Goal: Contribute content: Add original content to the website for others to see

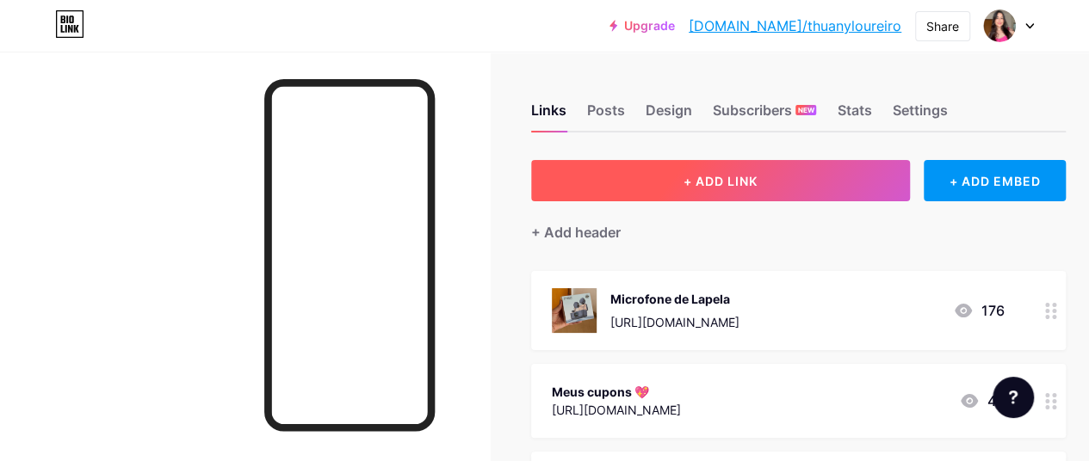
click at [780, 182] on button "+ ADD LINK" at bounding box center [720, 180] width 379 height 41
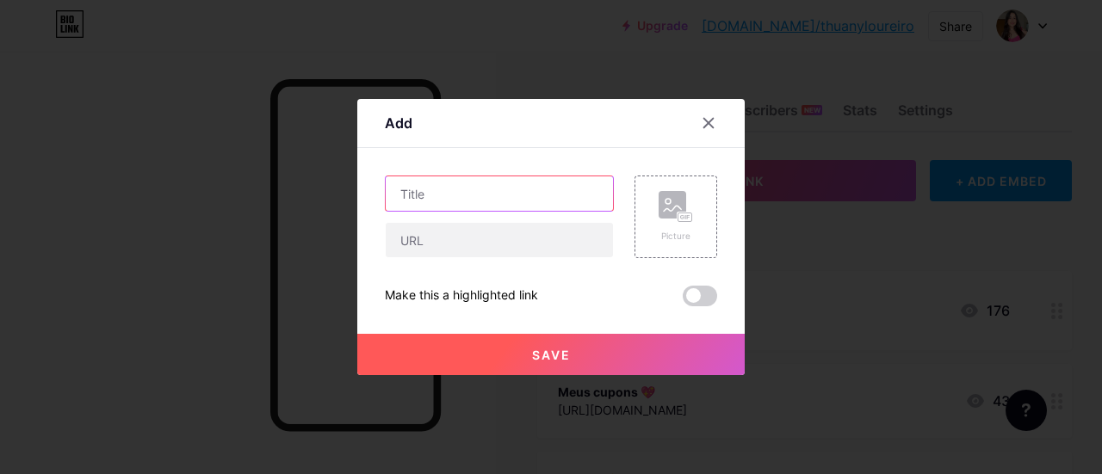
click at [471, 188] on input "text" at bounding box center [499, 193] width 227 height 34
type input "Grupo de Ofertas e Cupons"
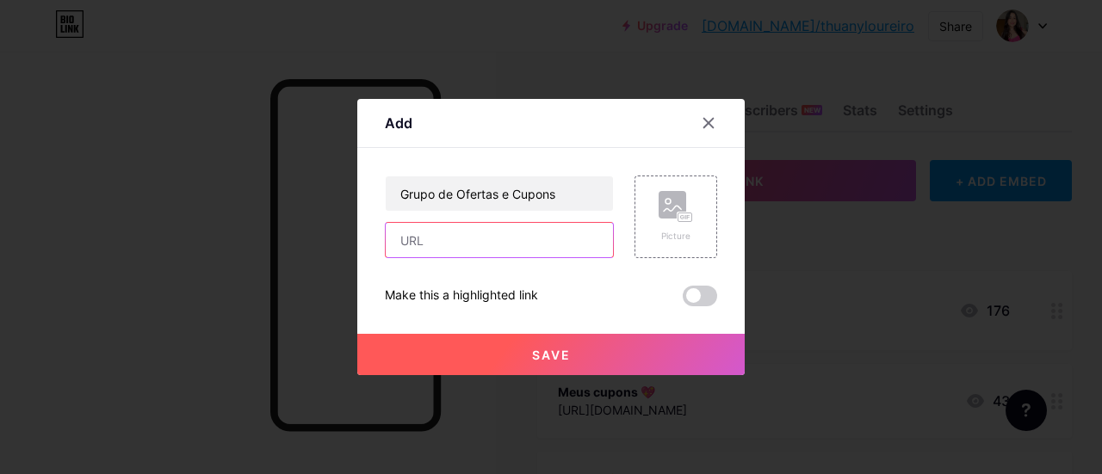
click at [519, 250] on input "text" at bounding box center [499, 240] width 227 height 34
paste input "[URL][DOMAIN_NAME]"
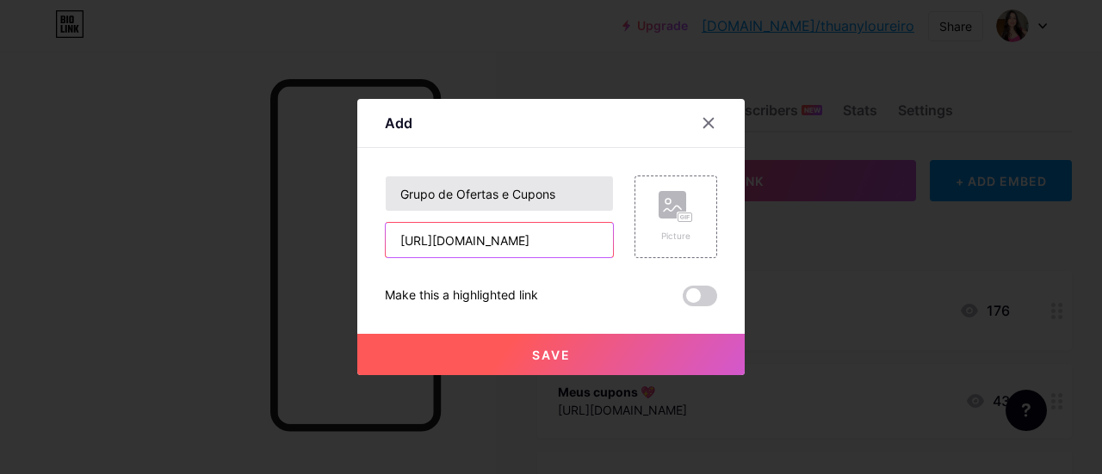
type input "[URL][DOMAIN_NAME]"
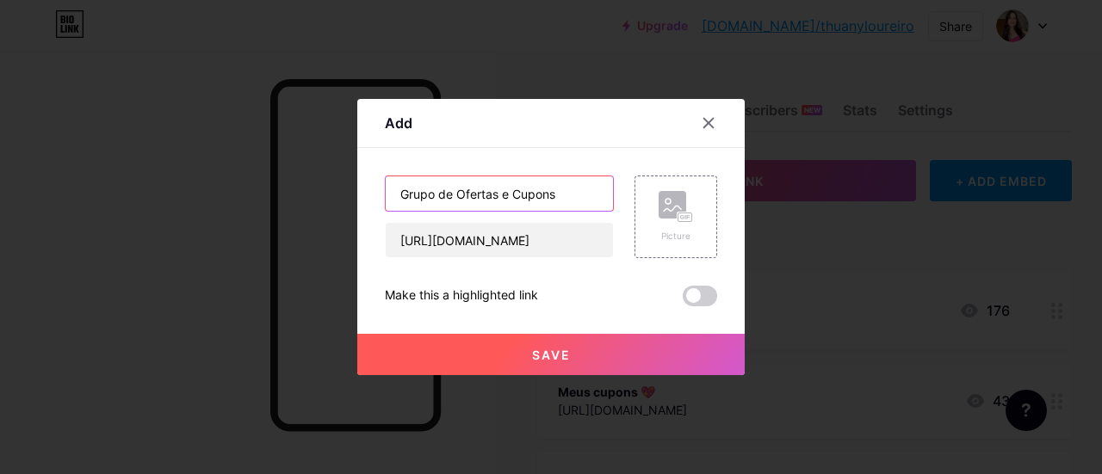
click at [555, 195] on input "Grupo de Ofertas e Cupons" at bounding box center [499, 193] width 227 height 34
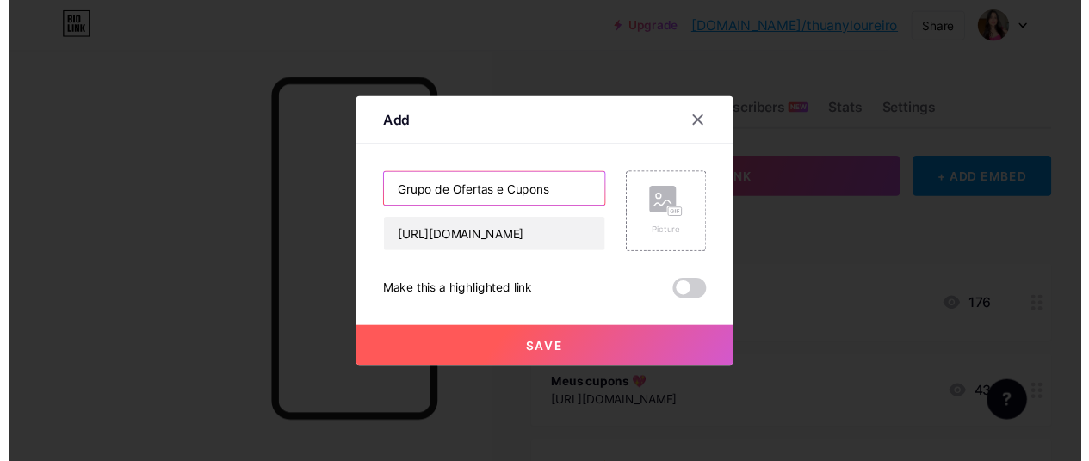
scroll to position [0, 0]
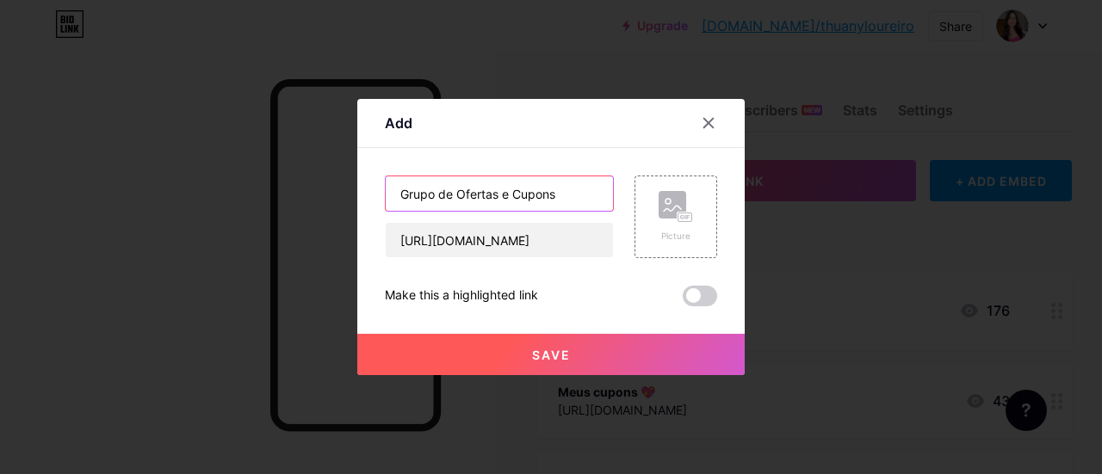
type input "Grupo de Ofertas e Cupons"
click at [566, 344] on button "Save" at bounding box center [550, 354] width 387 height 41
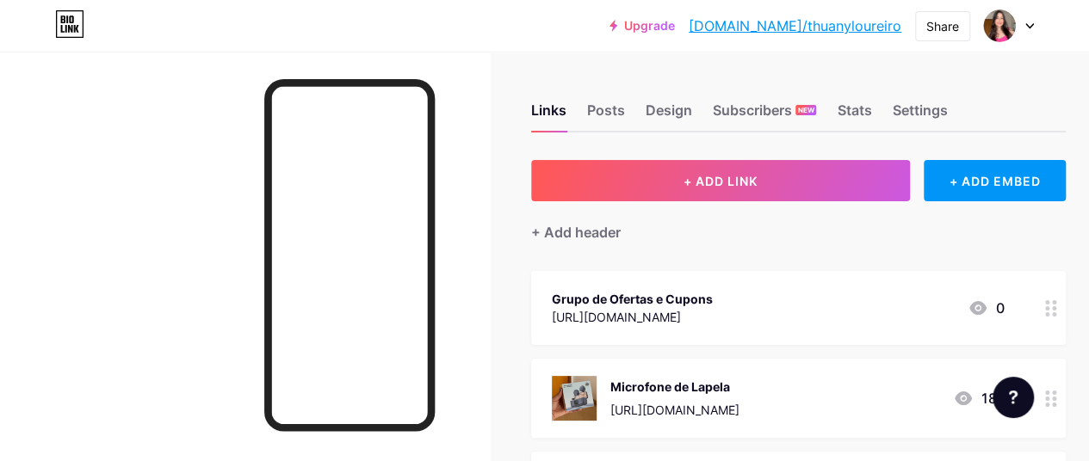
click at [1032, 291] on div "Grupo de Ofertas e Cupons https://chat.whatsapp.com/J2kkheeG6XW2BjdAm98CHI 0" at bounding box center [798, 308] width 535 height 74
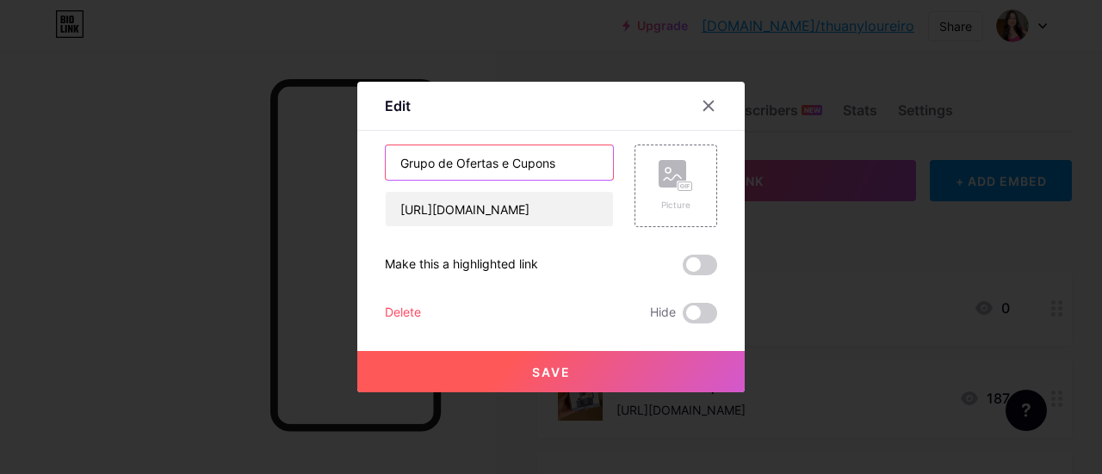
click at [579, 167] on input "Grupo de Ofertas e Cupons" at bounding box center [499, 162] width 227 height 34
paste input "💚"
type input "Grupo de Ofertas e Cupons 💚"
click at [581, 368] on button "Save" at bounding box center [550, 371] width 387 height 41
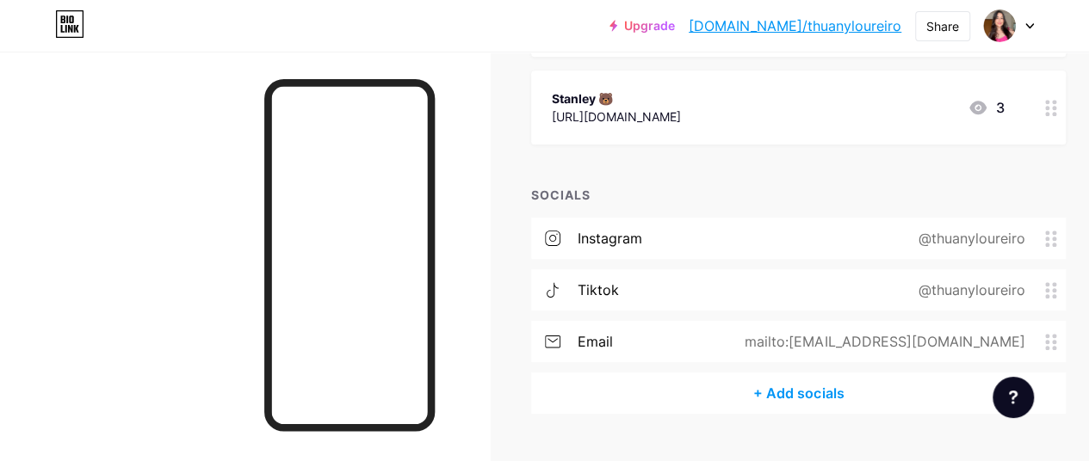
scroll to position [858, 0]
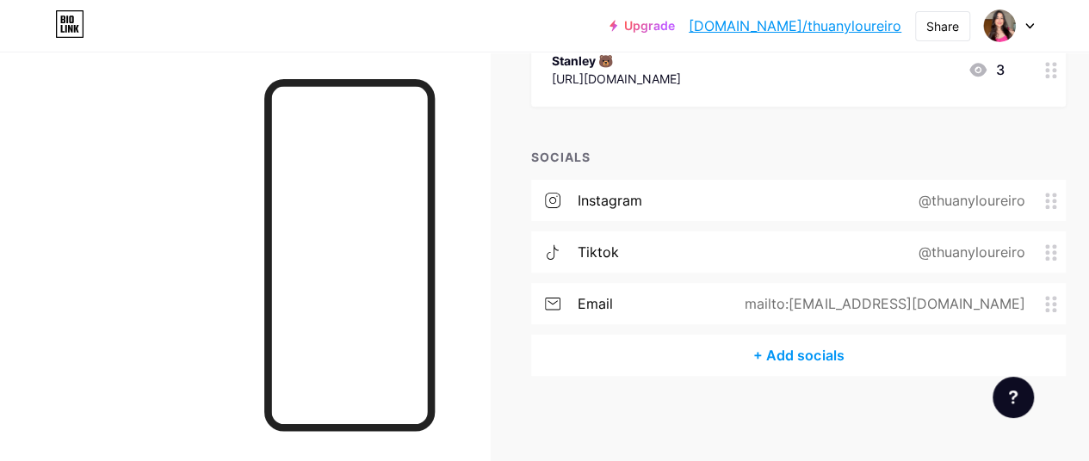
click at [787, 357] on div "+ Add socials" at bounding box center [798, 355] width 535 height 41
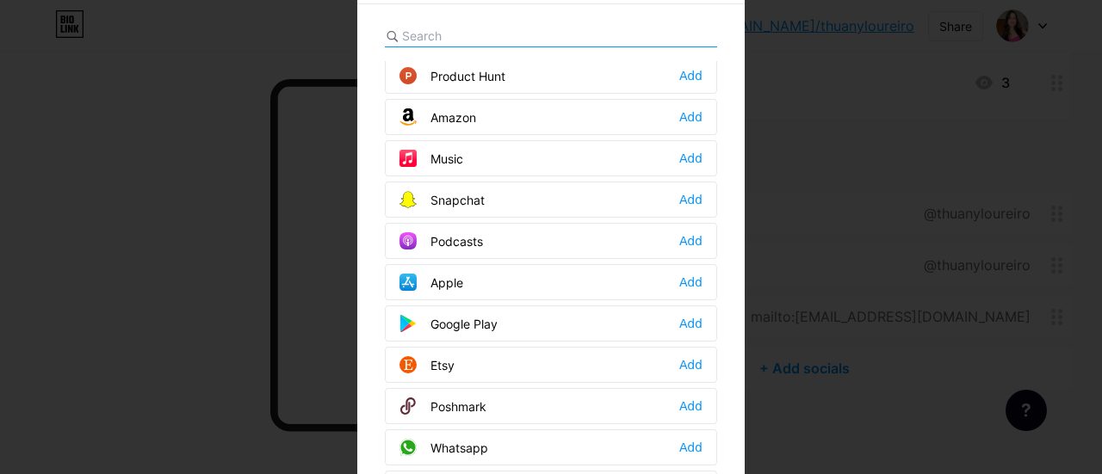
scroll to position [1205, 0]
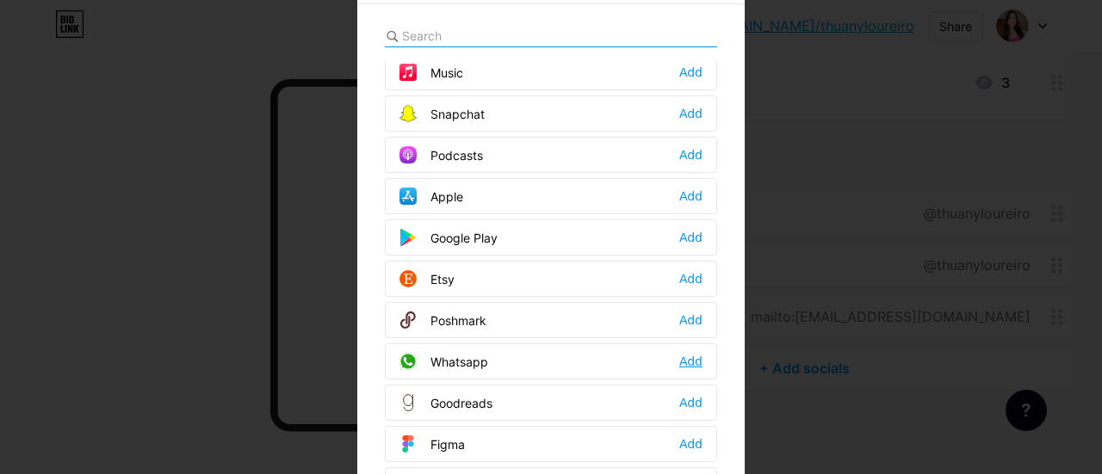
click at [680, 353] on div "Add" at bounding box center [690, 361] width 23 height 17
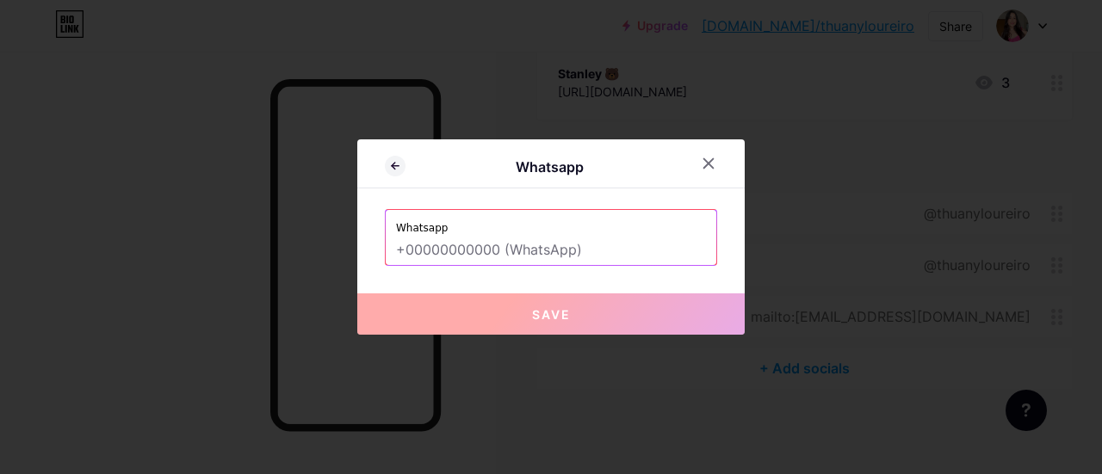
click at [479, 252] on input "text" at bounding box center [551, 250] width 310 height 29
click at [389, 163] on icon at bounding box center [395, 166] width 21 height 21
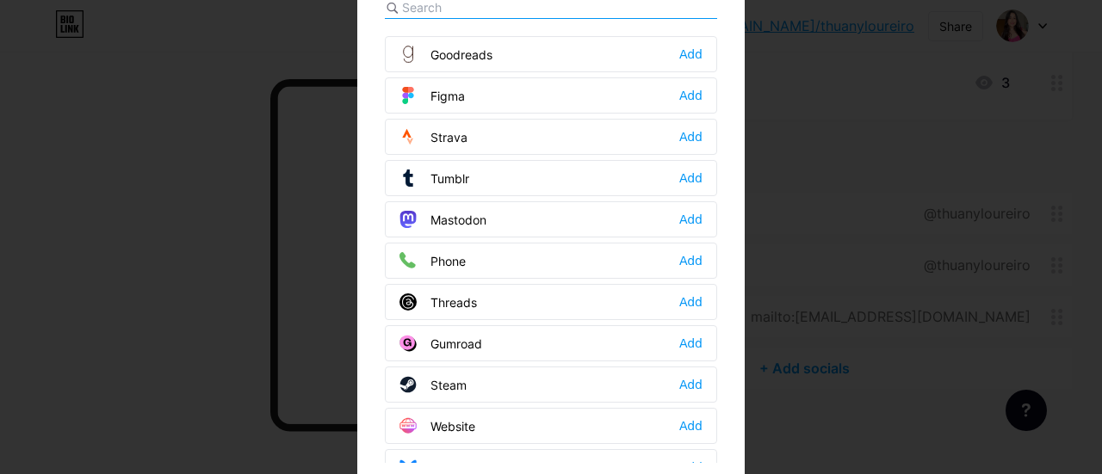
scroll to position [44, 0]
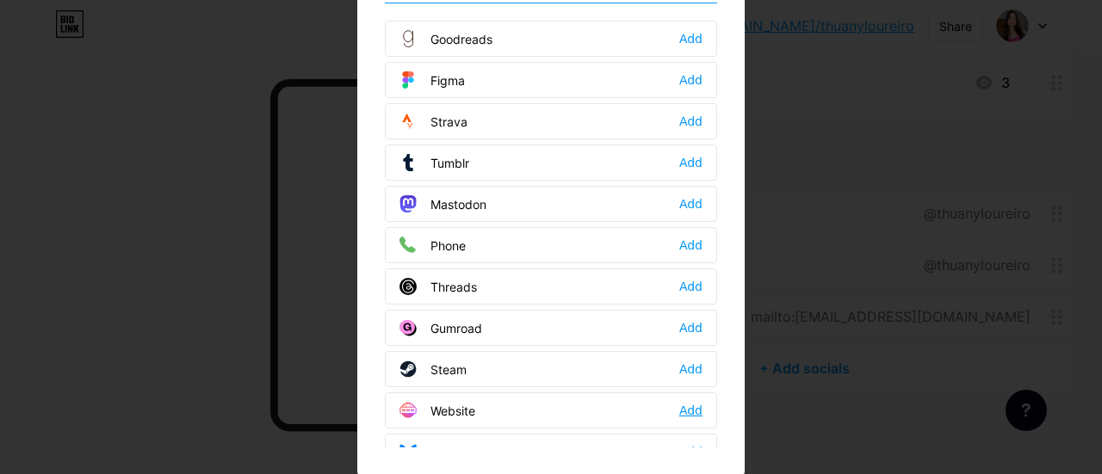
click at [681, 402] on div "Add" at bounding box center [690, 410] width 23 height 17
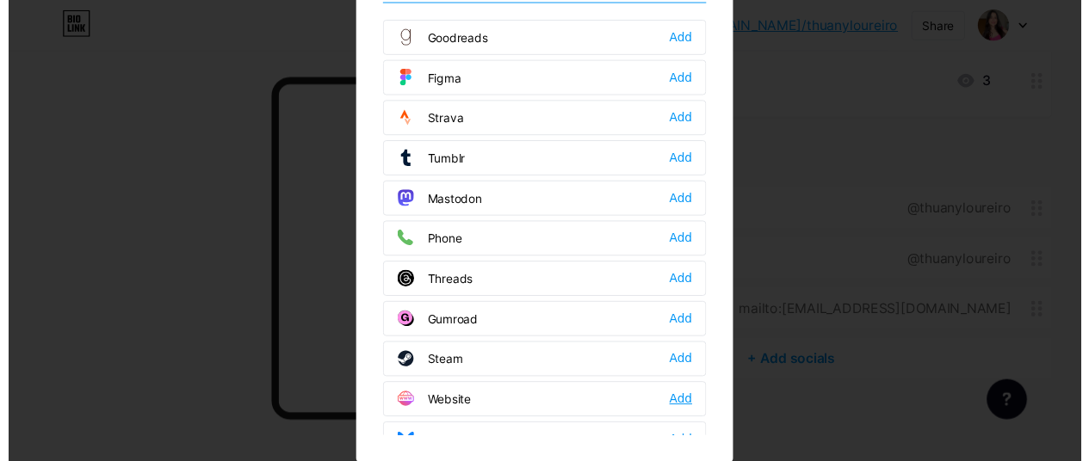
scroll to position [0, 0]
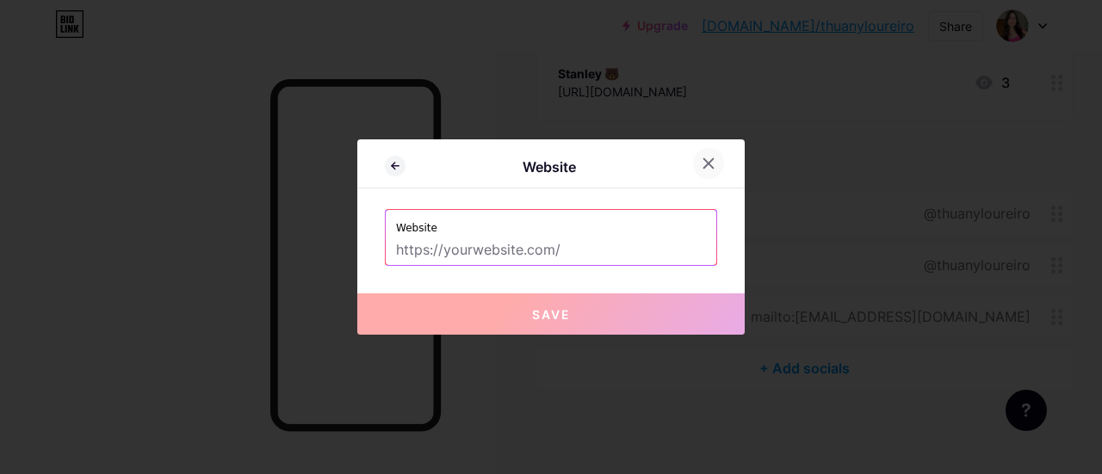
click at [704, 158] on icon at bounding box center [708, 164] width 14 height 14
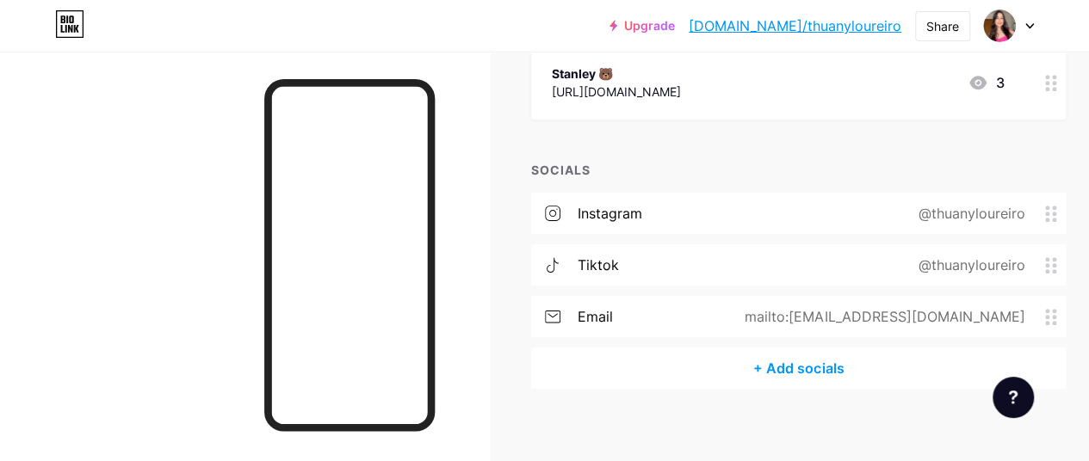
click at [179, 295] on div at bounding box center [245, 282] width 490 height 461
